Goal: Task Accomplishment & Management: Manage account settings

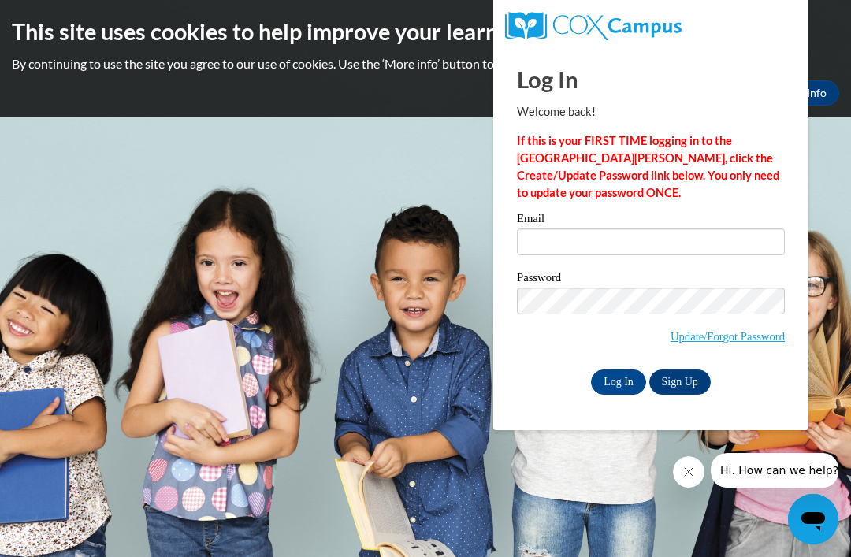
click at [685, 475] on icon "Close message from company" at bounding box center [688, 472] width 8 height 8
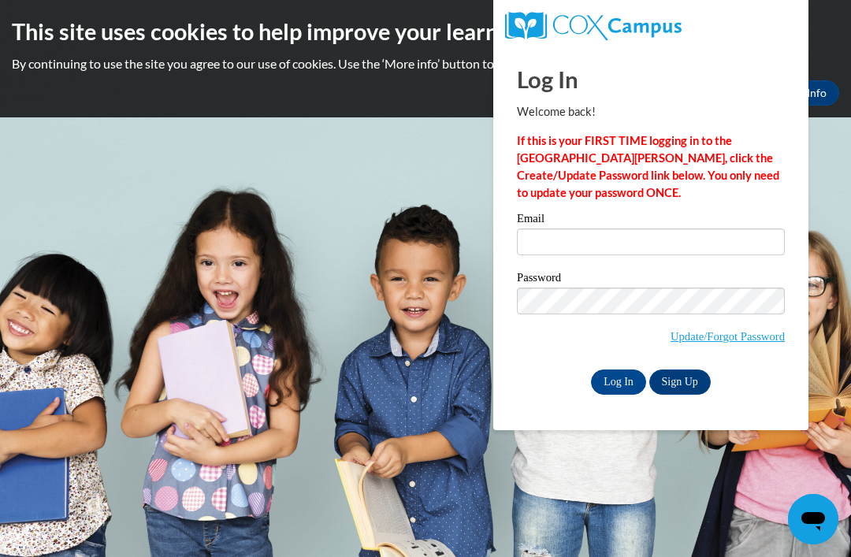
click at [628, 375] on input "Log In" at bounding box center [618, 381] width 55 height 25
click at [770, 58] on div "Log In Welcome back! If this is your FIRST TIME logging in to the NEW Cox Campu…" at bounding box center [651, 220] width 268 height 347
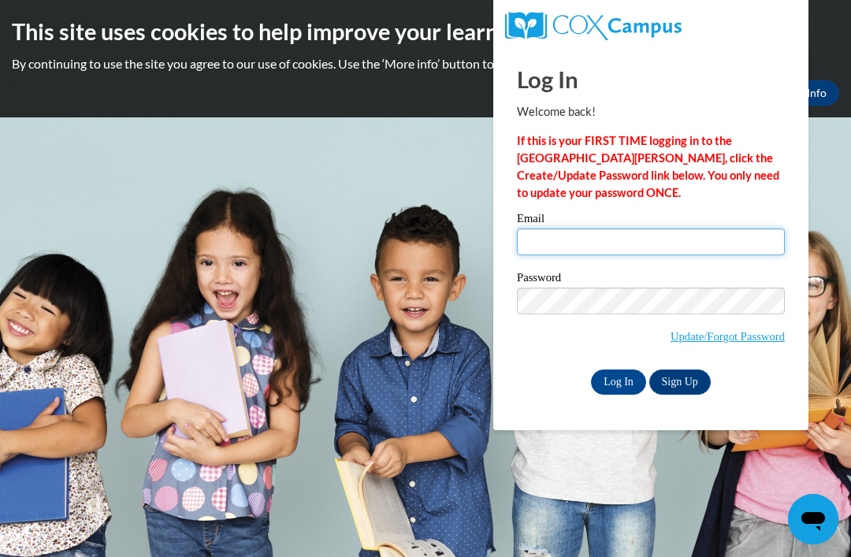
click at [539, 242] on input "Email" at bounding box center [651, 241] width 268 height 27
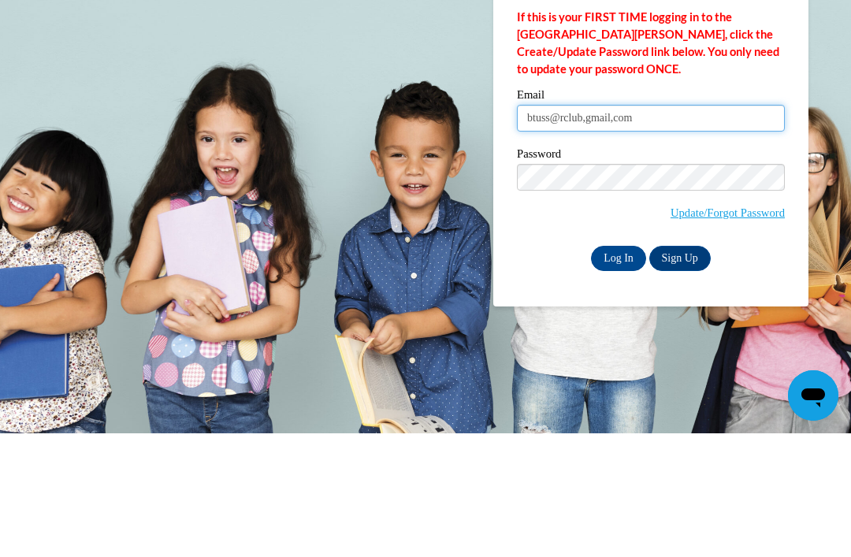
type input "btuss@rclub,gmail,com"
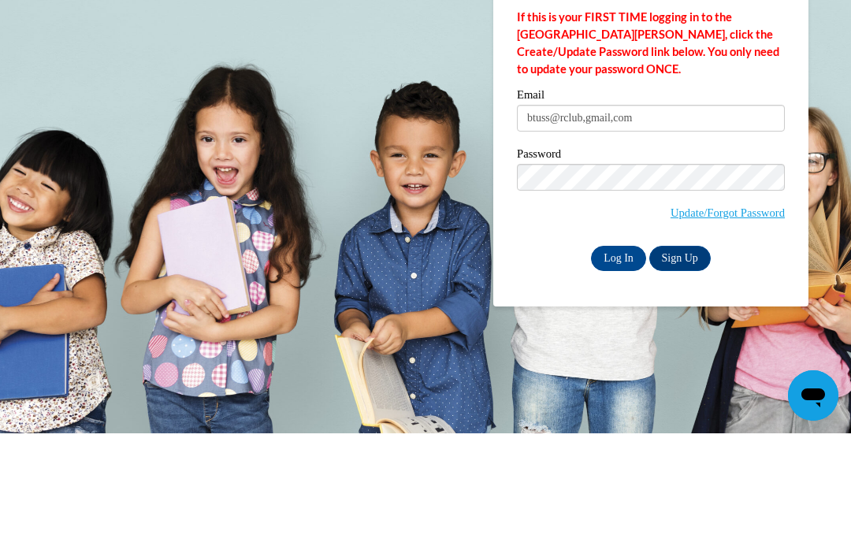
click at [724, 330] on link "Update/Forgot Password" at bounding box center [727, 336] width 114 height 13
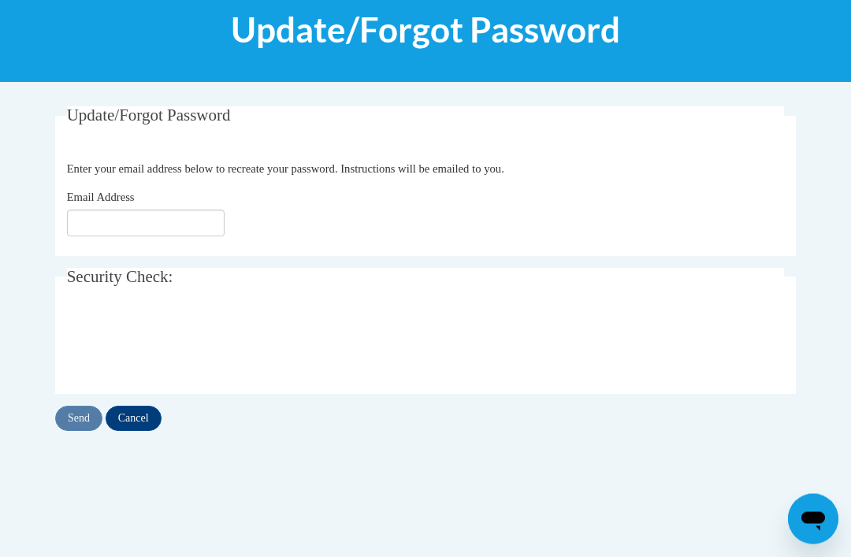
scroll to position [210, 0]
click at [166, 213] on input "Email Address" at bounding box center [146, 223] width 158 height 27
click at [499, 383] on fieldset "Security Check: Enter the security code + =" at bounding box center [425, 331] width 740 height 126
click at [74, 410] on div "Send Cancel" at bounding box center [425, 418] width 740 height 25
click at [167, 222] on input "btruss@rclub.net" at bounding box center [146, 223] width 158 height 27
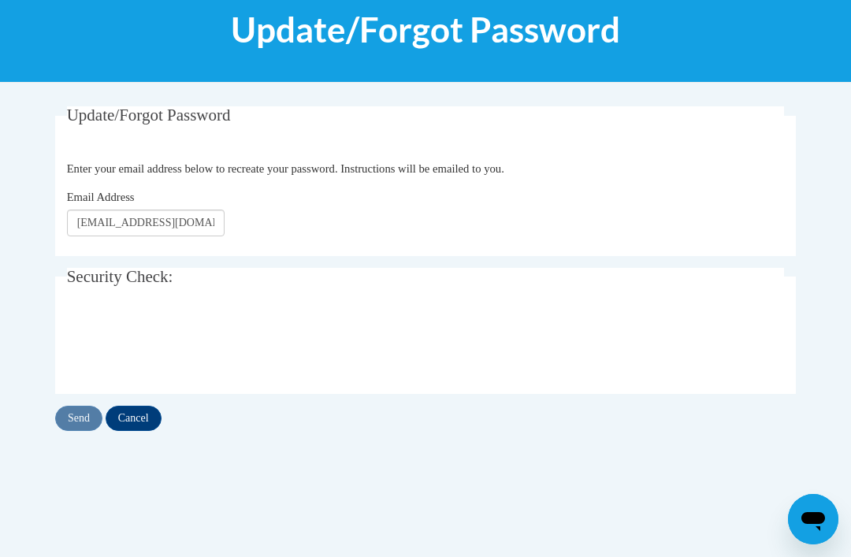
click at [438, 224] on div "Email Address btruss@rclub.net" at bounding box center [426, 212] width 718 height 48
click at [198, 223] on input "[EMAIL_ADDRESS][DOMAIN_NAME]" at bounding box center [146, 223] width 158 height 27
type input "b"
type input "[EMAIL_ADDRESS][DOMAIN_NAME]"
click at [77, 415] on input "Send" at bounding box center [78, 418] width 47 height 25
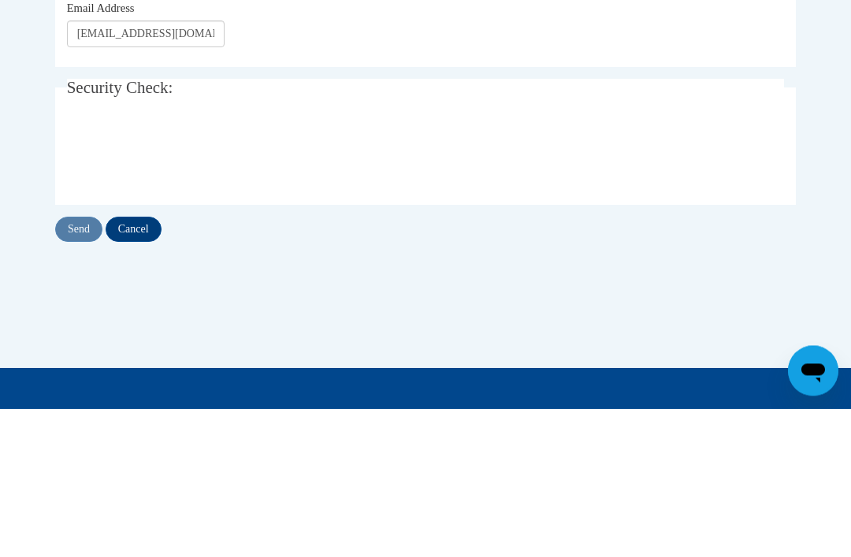
scroll to position [292, 0]
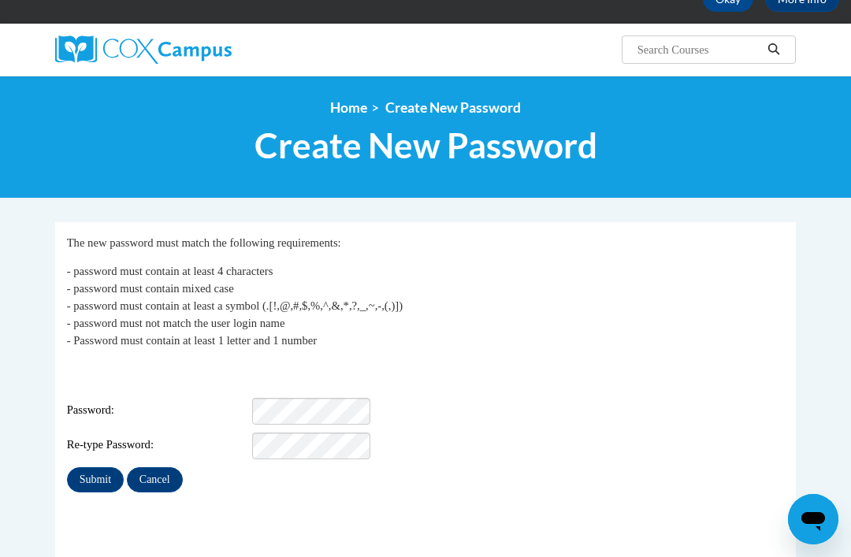
scroll to position [105, 0]
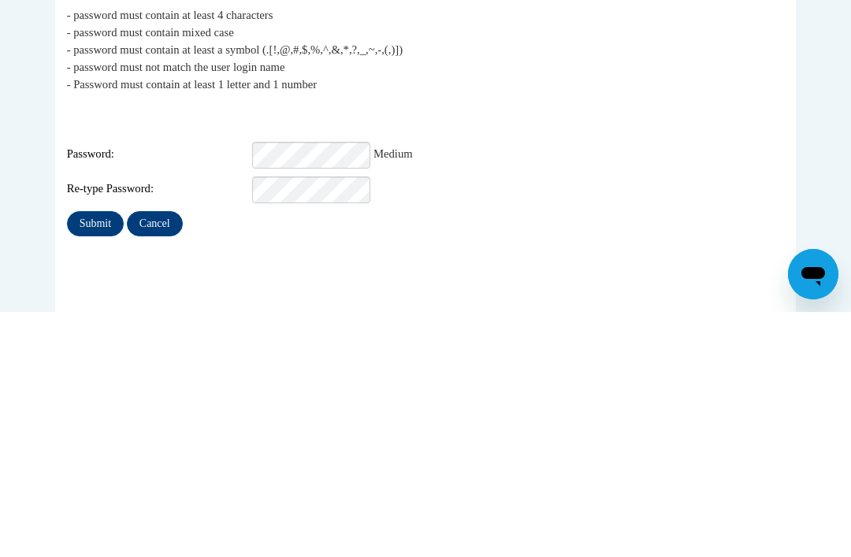
click at [106, 456] on input "Submit" at bounding box center [95, 468] width 57 height 25
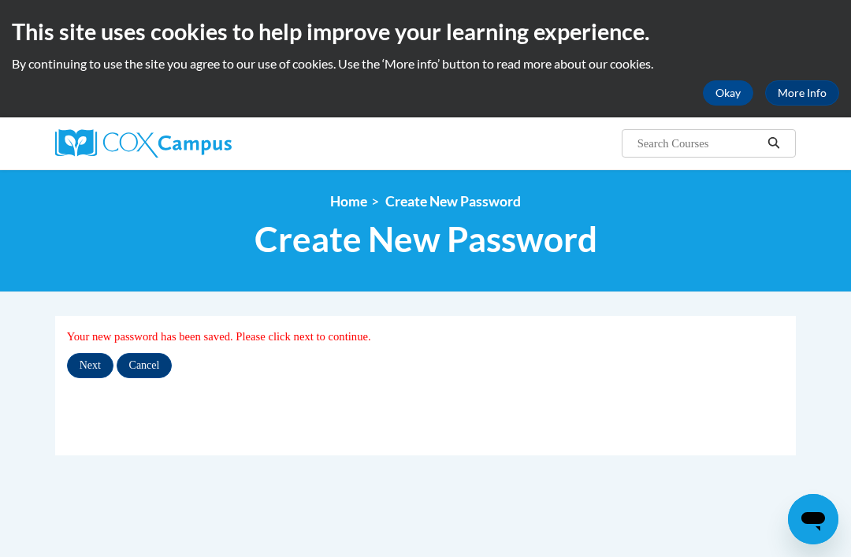
click at [151, 366] on input "Cancel" at bounding box center [145, 365] width 56 height 25
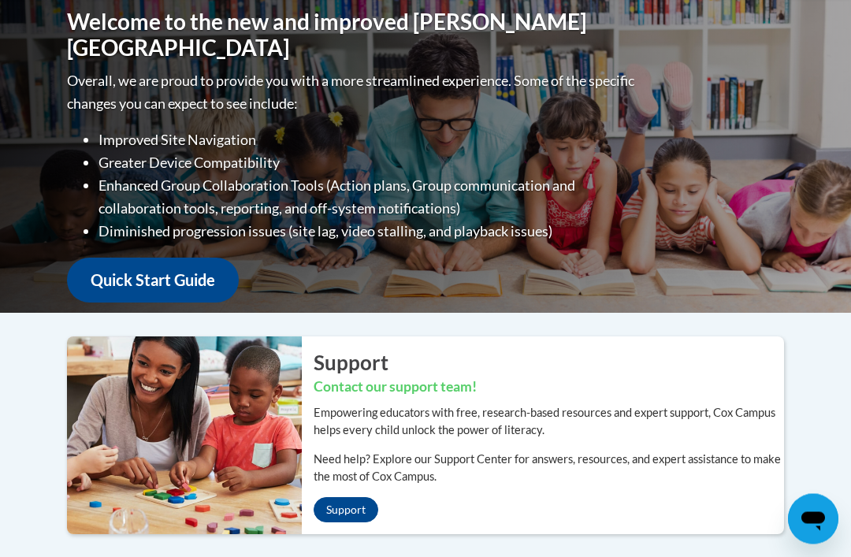
scroll to position [209, 0]
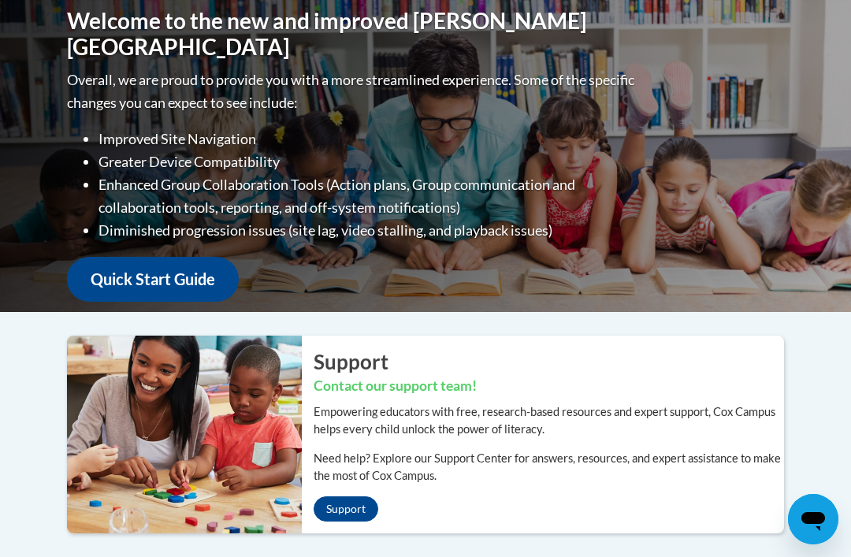
click at [778, 195] on div "Welcome to the new and improved [PERSON_NAME] Campus Overall, we are proud to p…" at bounding box center [425, 154] width 764 height 315
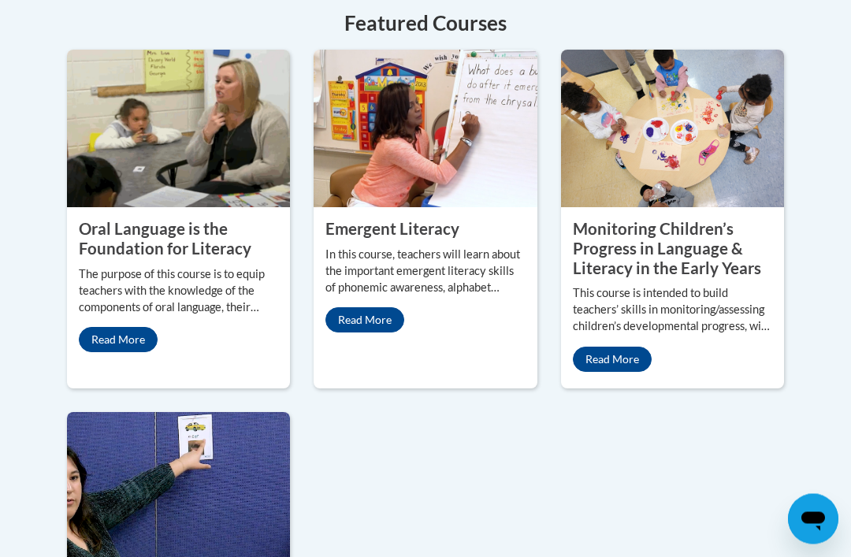
scroll to position [786, 0]
click at [138, 352] on link "Read More" at bounding box center [118, 339] width 79 height 25
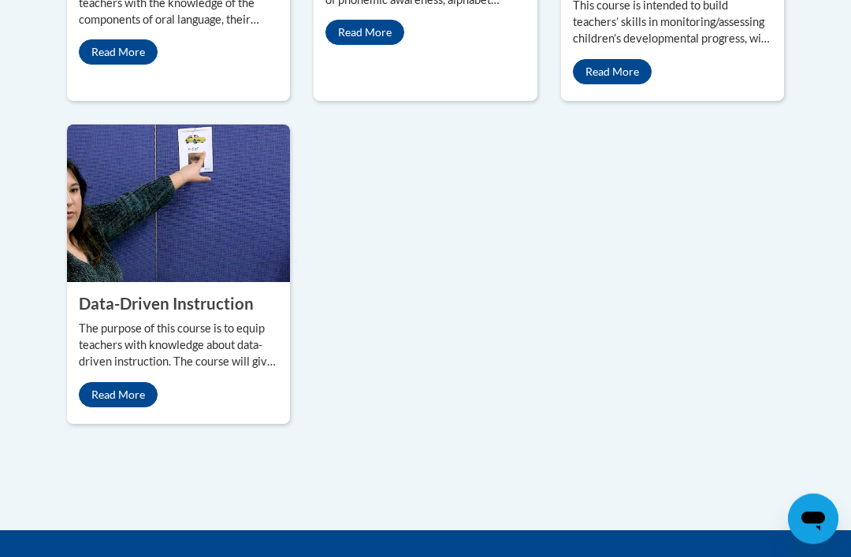
scroll to position [1074, 0]
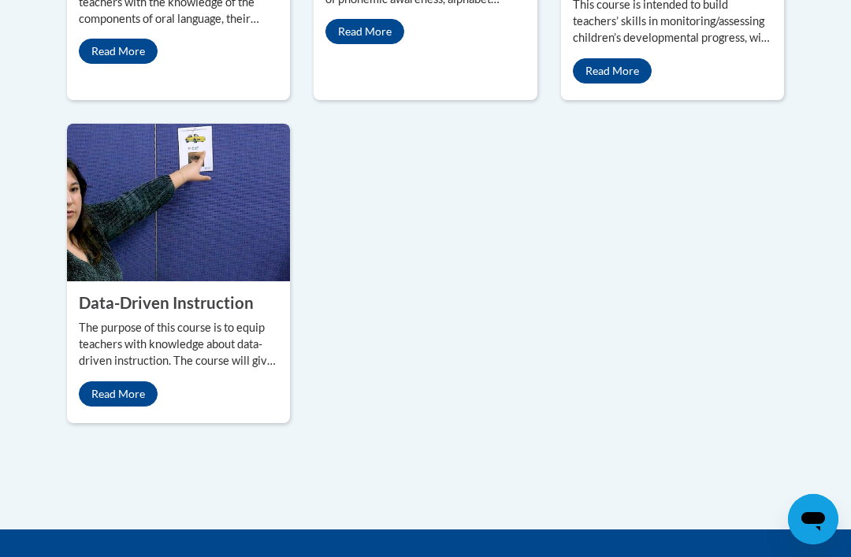
click at [244, 64] on p "Read More" at bounding box center [178, 51] width 199 height 25
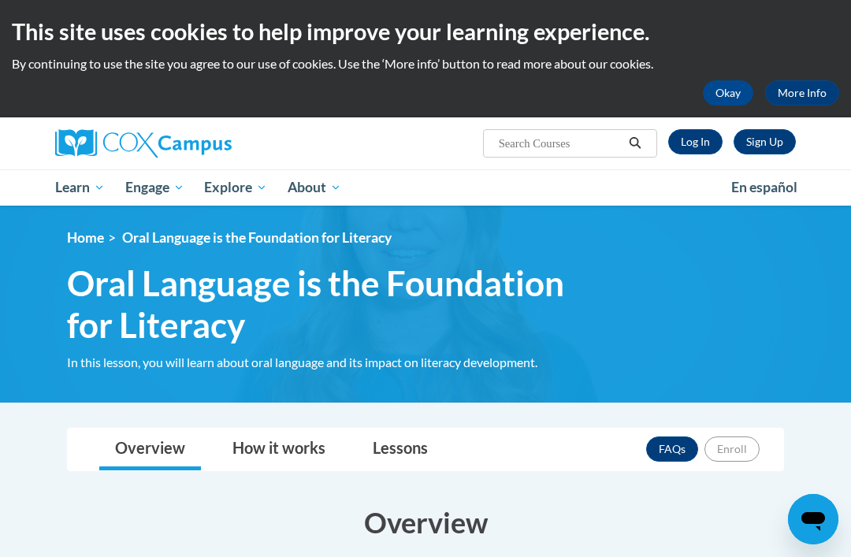
click at [131, 514] on h3 "Overview" at bounding box center [425, 522] width 717 height 39
click at [397, 450] on link "Lessons" at bounding box center [400, 449] width 87 height 42
click at [421, 445] on link "Lessons" at bounding box center [400, 449] width 87 height 42
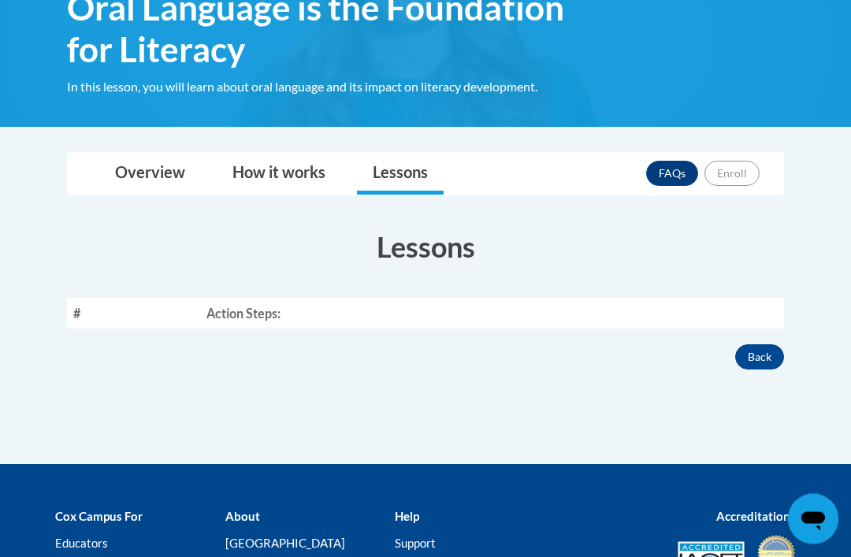
scroll to position [276, 0]
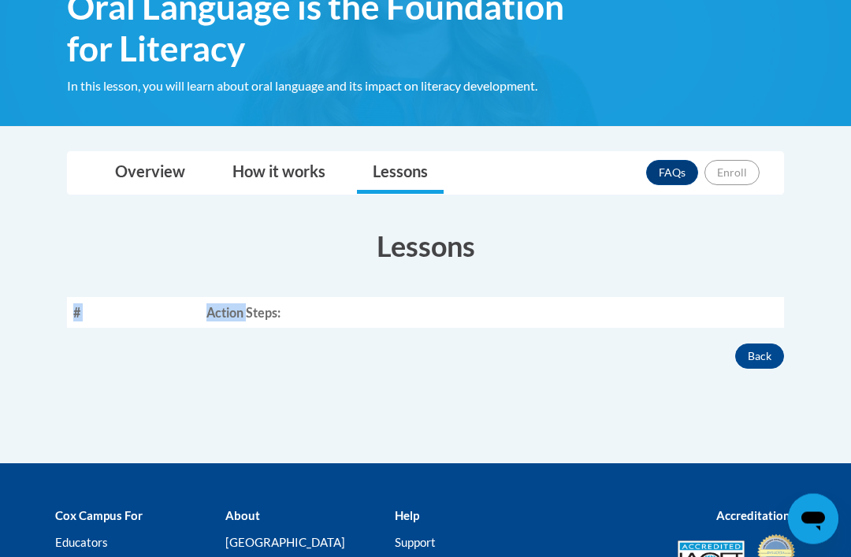
click at [716, 411] on div "× Close Course Enrollment Please select... × Close × #" at bounding box center [425, 307] width 764 height 313
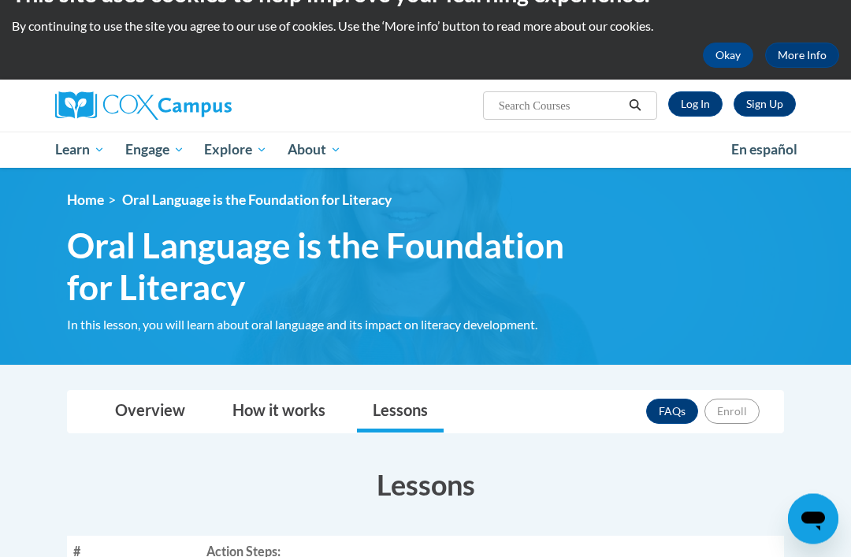
scroll to position [0, 0]
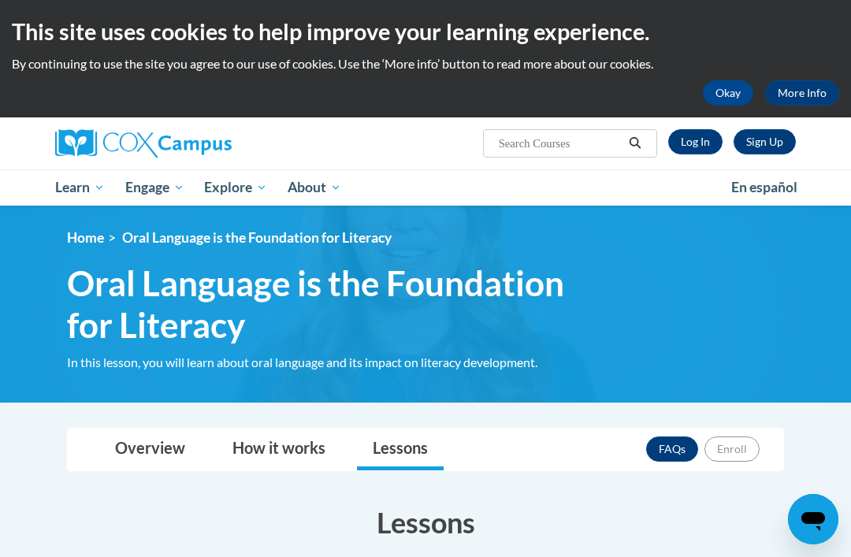
click at [727, 95] on button "Okay" at bounding box center [728, 92] width 50 height 25
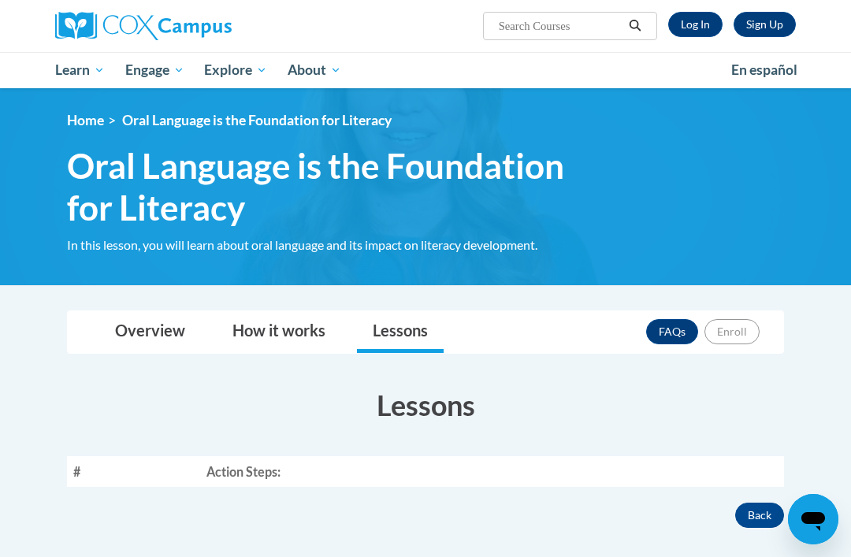
click at [510, 329] on div "Overview How it works Lessons FAQs Enroll" at bounding box center [426, 332] width 692 height 42
click at [404, 341] on link "Lessons" at bounding box center [400, 332] width 87 height 42
click at [770, 518] on button "Back" at bounding box center [759, 515] width 49 height 25
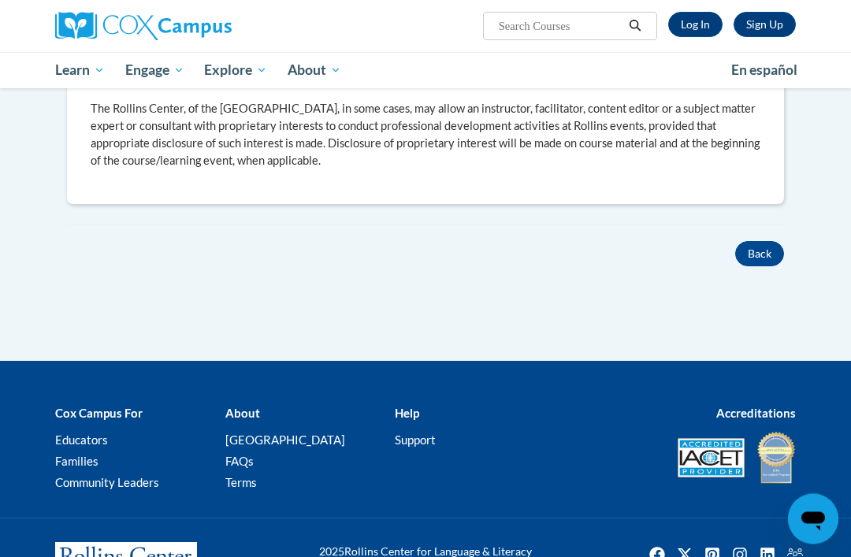
scroll to position [537, 0]
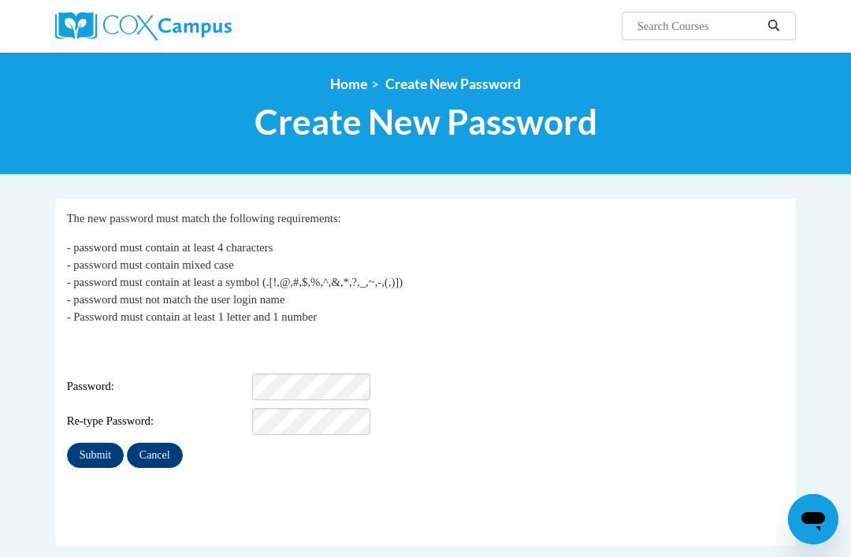
click at [774, 388] on div "Password:" at bounding box center [426, 386] width 718 height 27
click at [161, 24] on img at bounding box center [143, 26] width 176 height 28
click at [176, 17] on img at bounding box center [143, 26] width 176 height 28
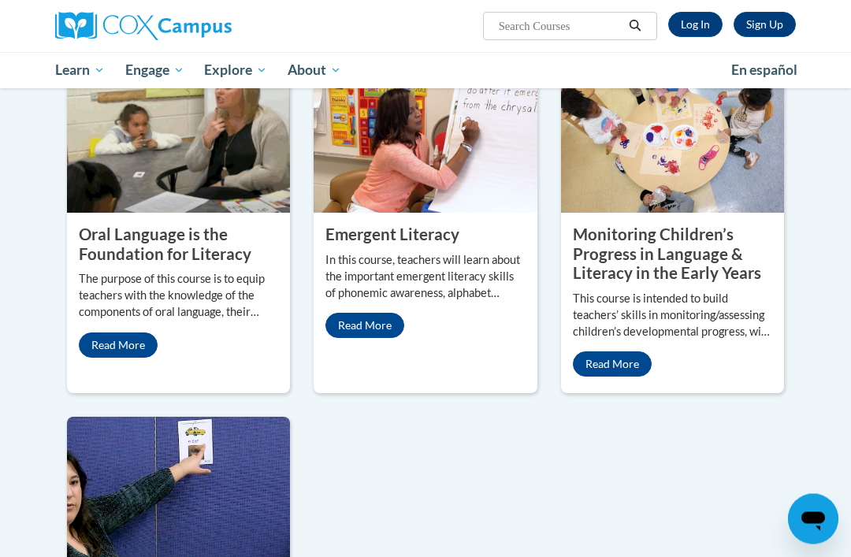
scroll to position [664, 0]
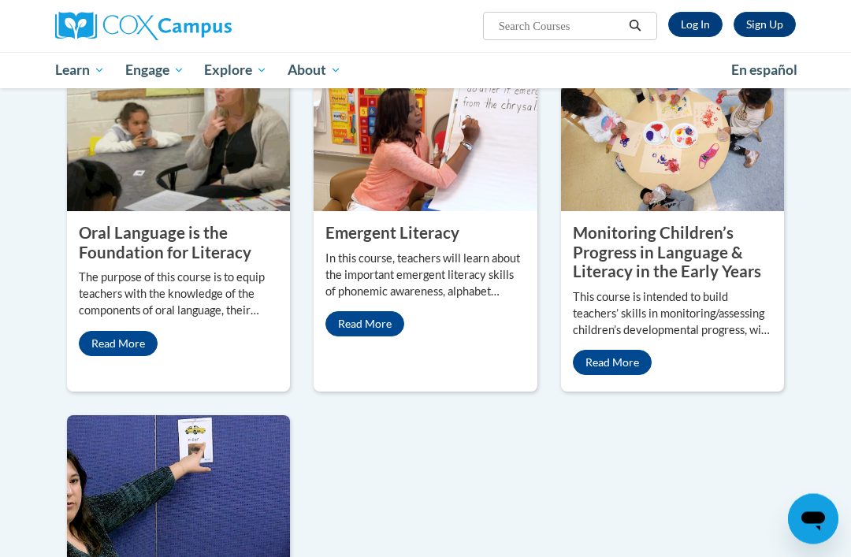
click at [229, 212] on img at bounding box center [178, 133] width 223 height 158
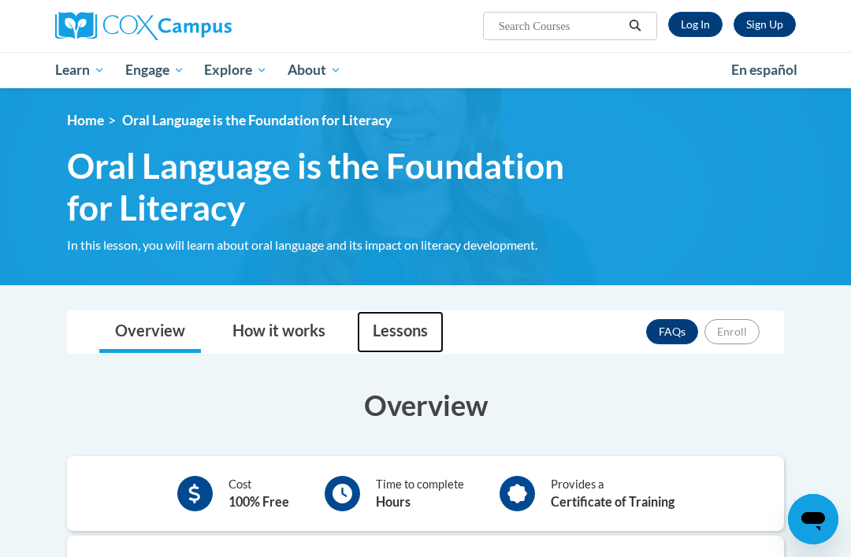
click at [406, 321] on link "Lessons" at bounding box center [400, 332] width 87 height 42
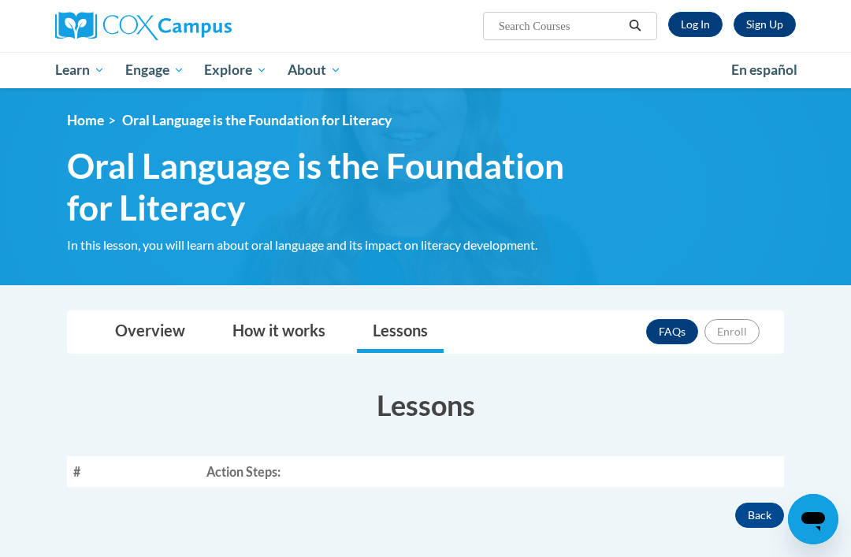
click at [425, 323] on link "Lessons" at bounding box center [400, 332] width 87 height 42
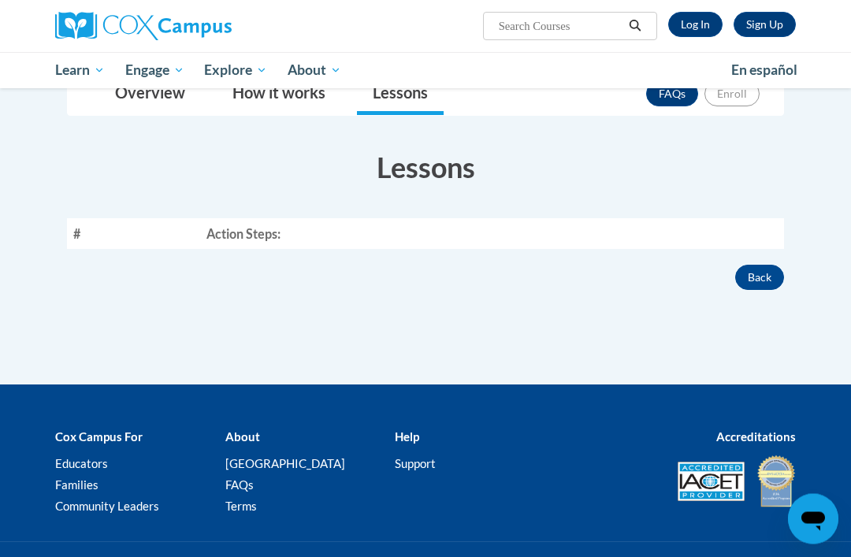
scroll to position [265, 0]
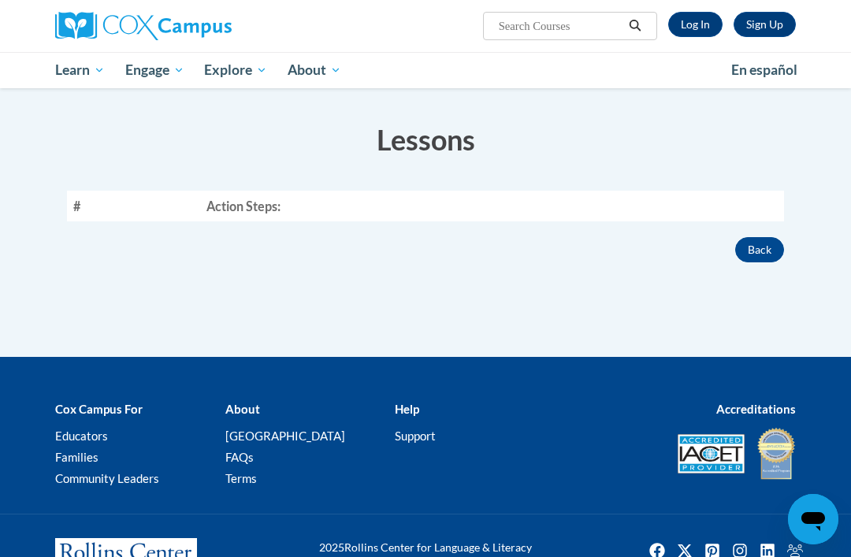
click at [114, 402] on b "Cox Campus For" at bounding box center [98, 409] width 87 height 14
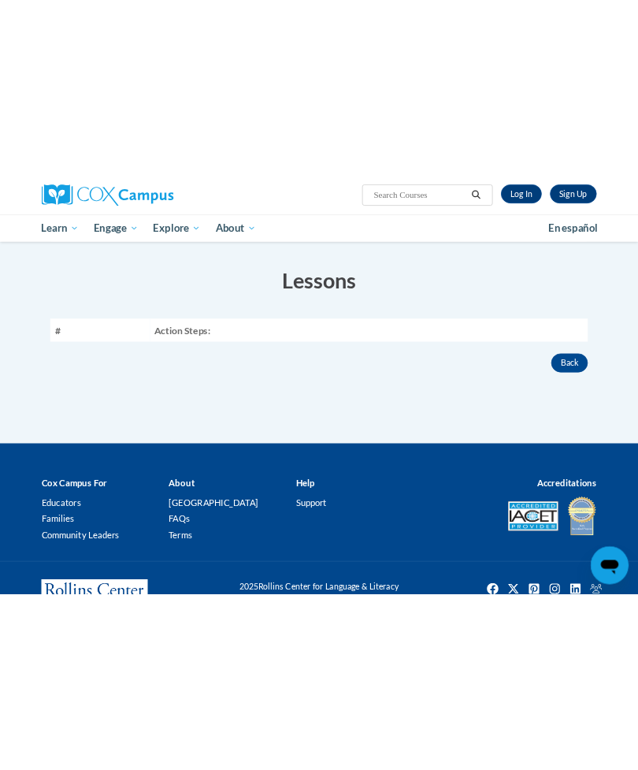
scroll to position [0, 0]
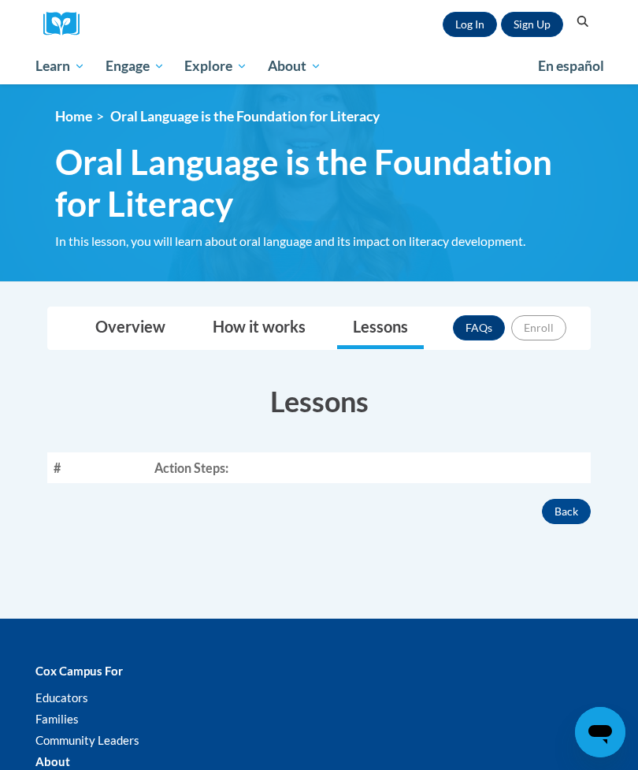
click at [628, 420] on body "Sign Up Log In Search Search... Toggle navigation My Learning My Learning My Co…" at bounding box center [319, 581] width 638 height 1162
click at [317, 402] on h3 "Lessons" at bounding box center [318, 400] width 543 height 39
click at [393, 313] on link "Lessons" at bounding box center [380, 328] width 87 height 42
click at [520, 32] on link "Sign Up" at bounding box center [532, 24] width 62 height 25
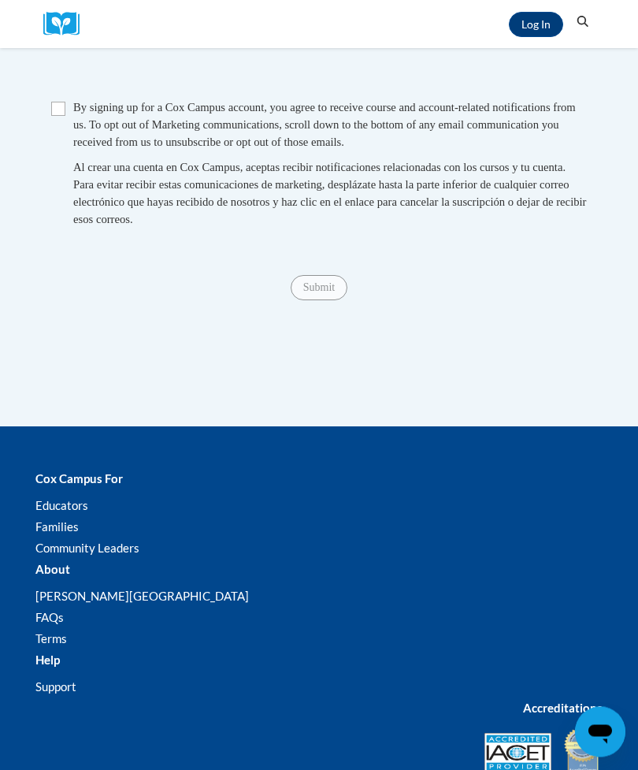
scroll to position [1214, 0]
